Goal: Complete application form

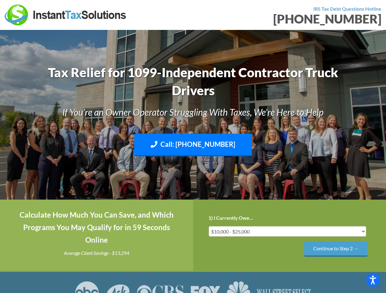
click at [335, 249] on input "Continue to Step 2 →" at bounding box center [336, 249] width 64 height 16
